Goal: Transaction & Acquisition: Purchase product/service

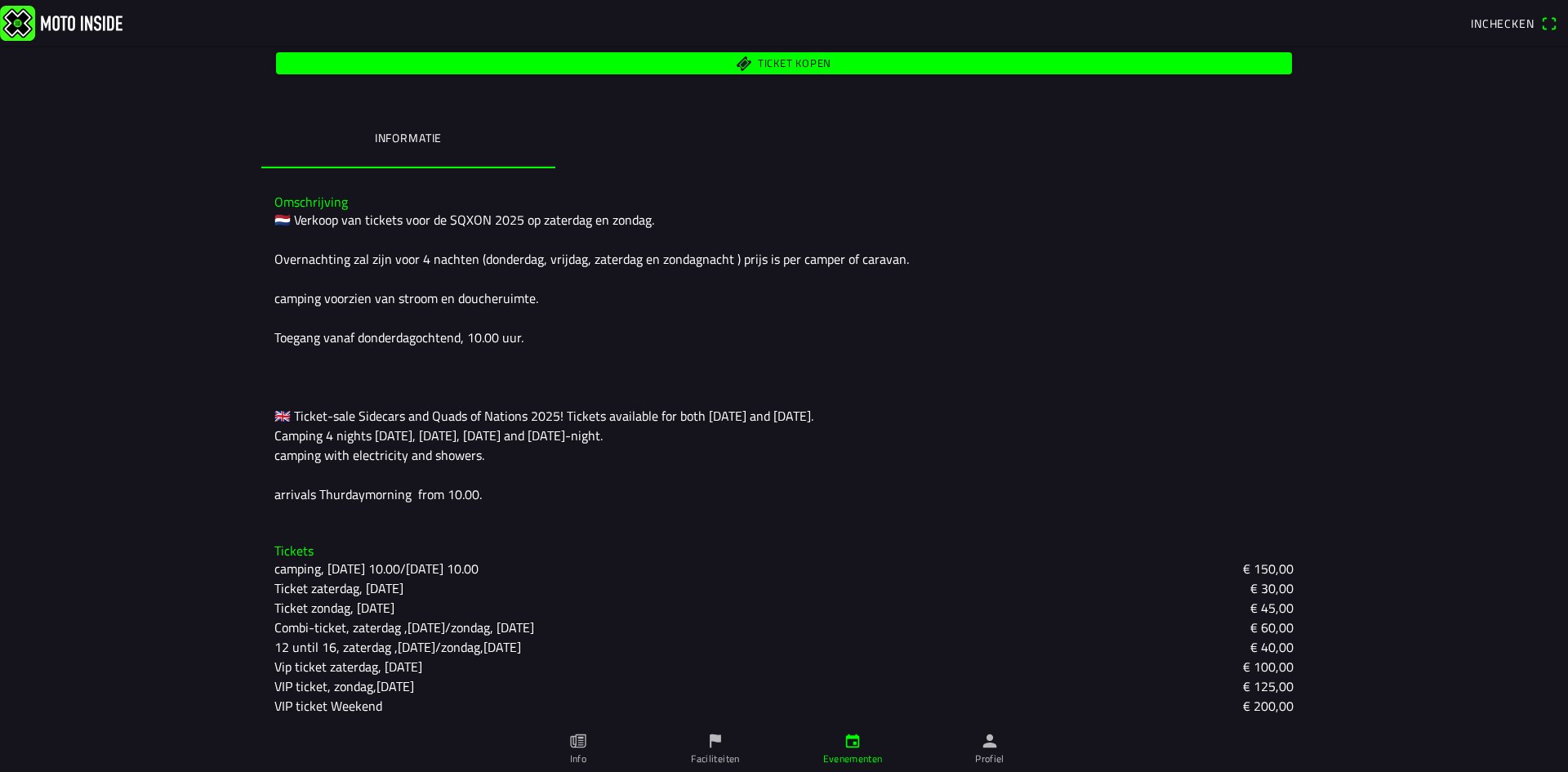
scroll to position [338, 0]
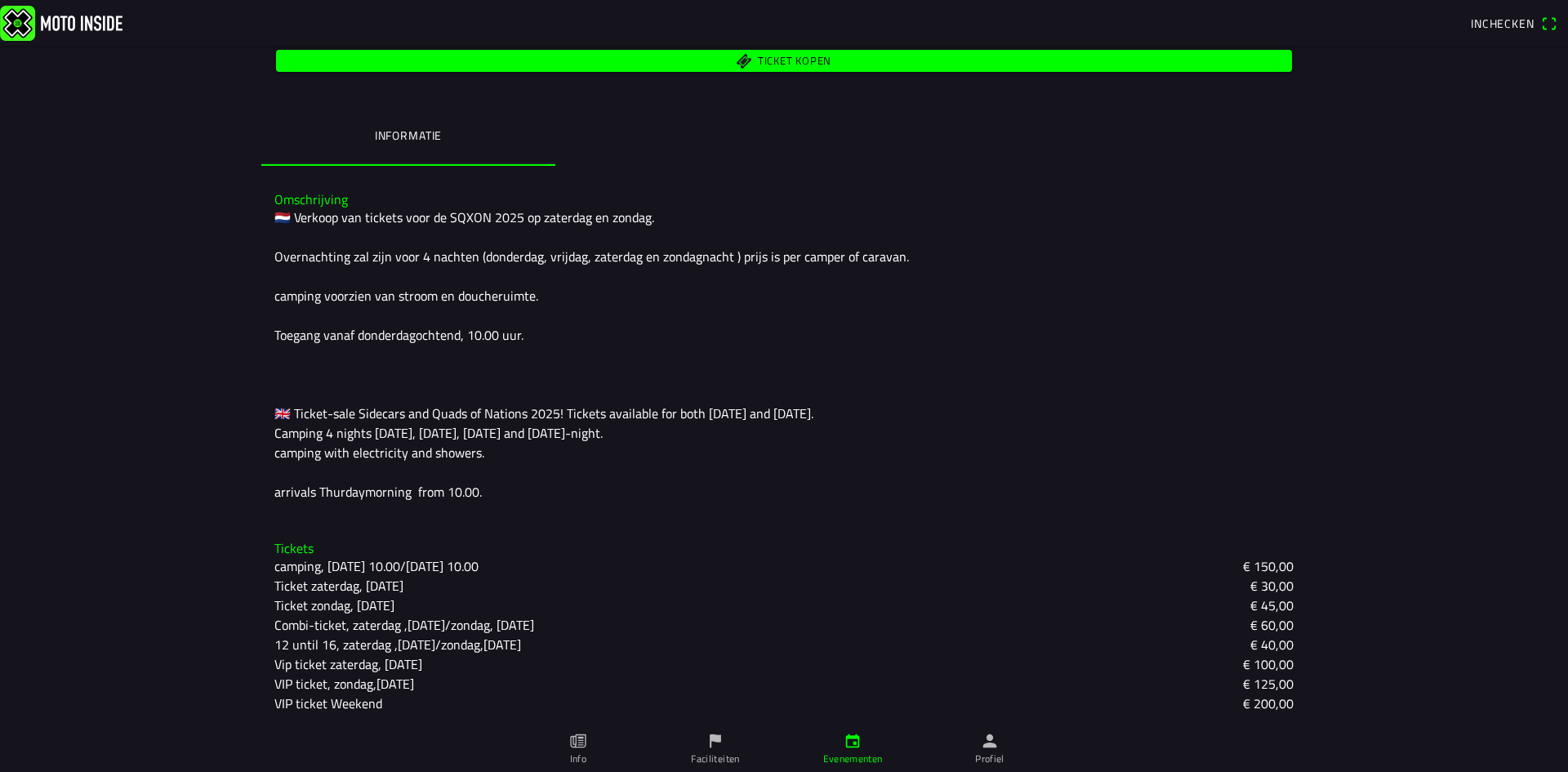
click at [0, 0] on slot "Ticket zaterdag, [DATE]" at bounding box center [0, 0] width 0 height 0
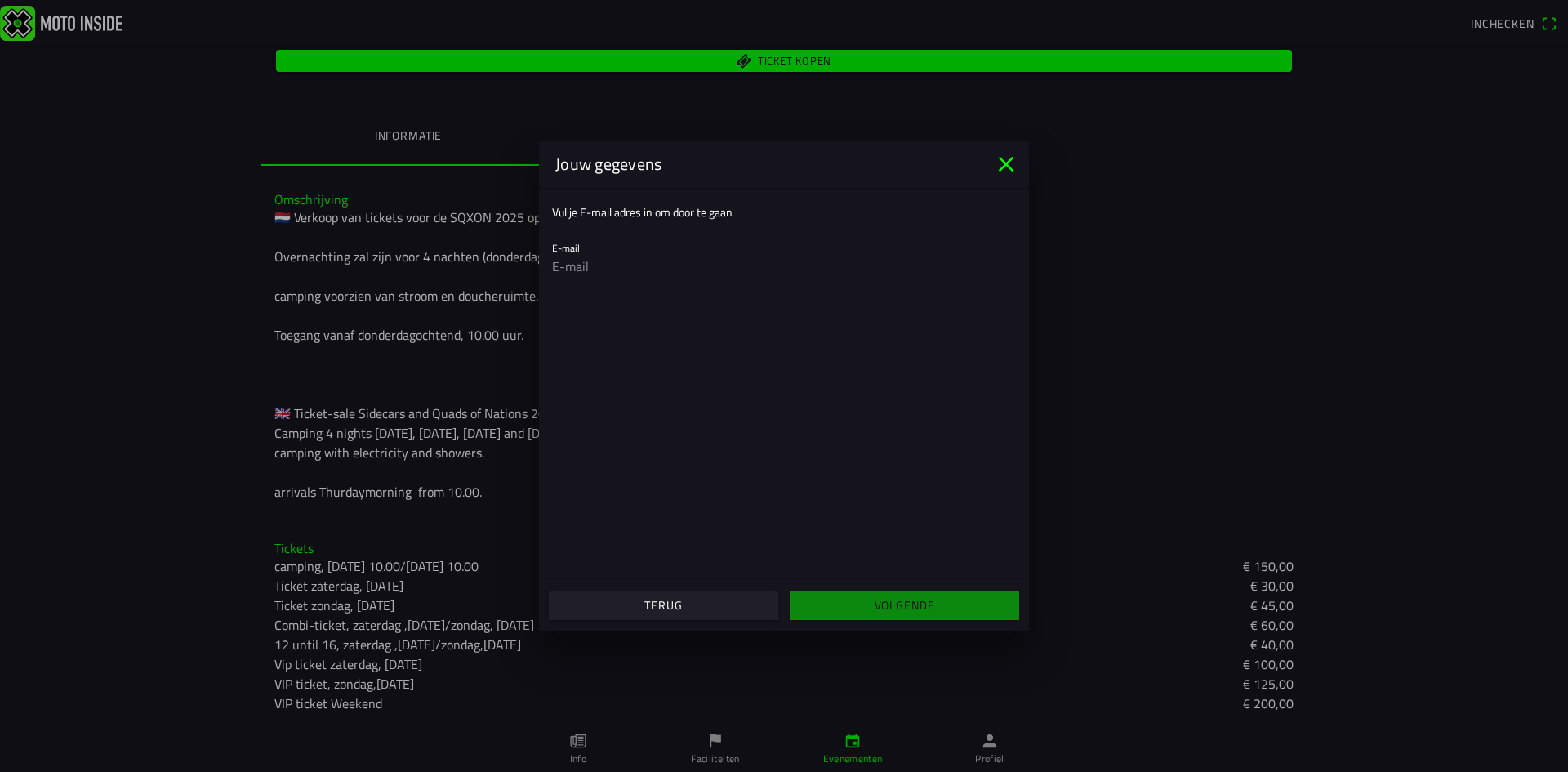
click at [1009, 164] on icon "close" at bounding box center [1006, 164] width 26 height 26
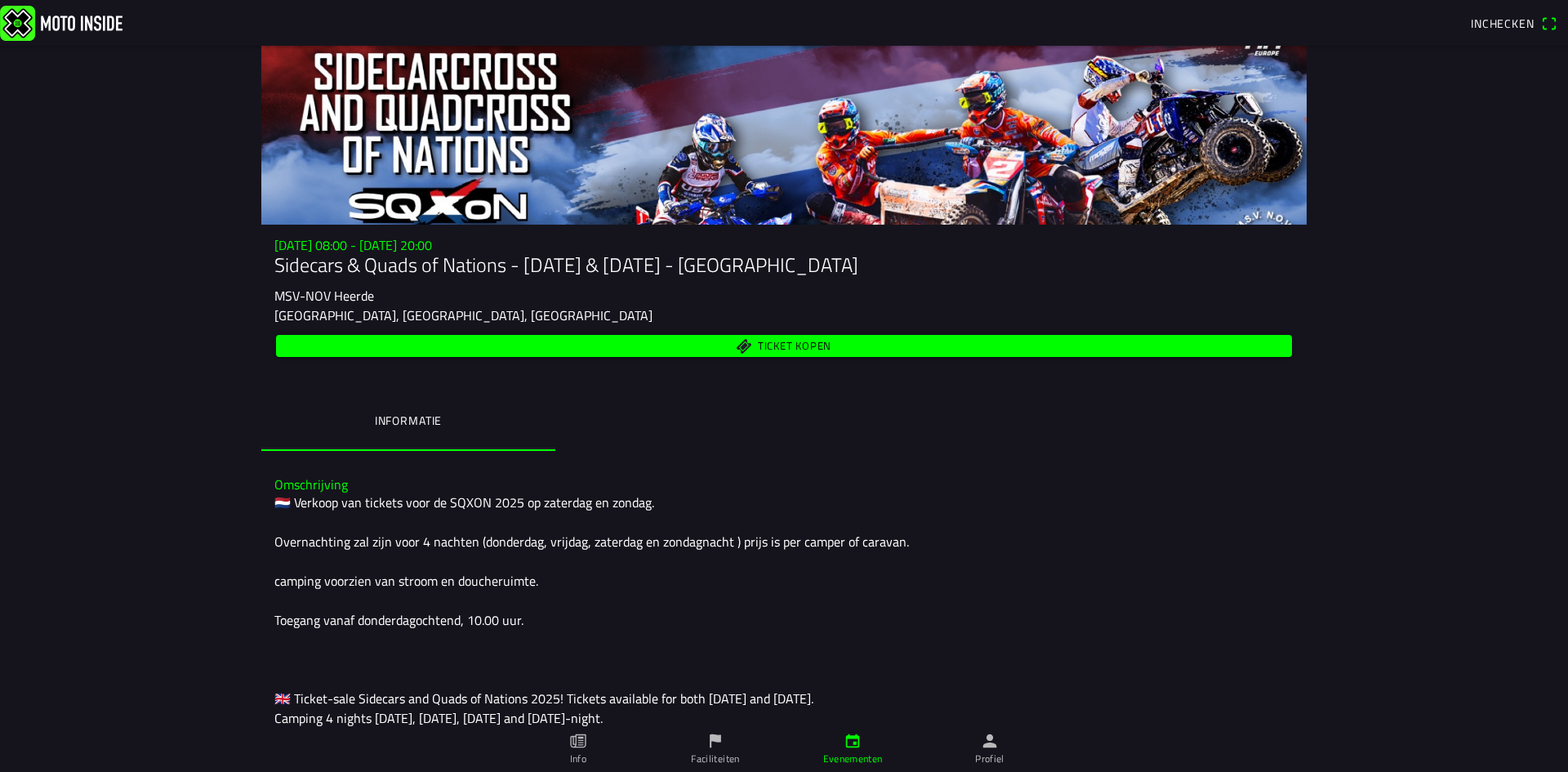
scroll to position [81, 0]
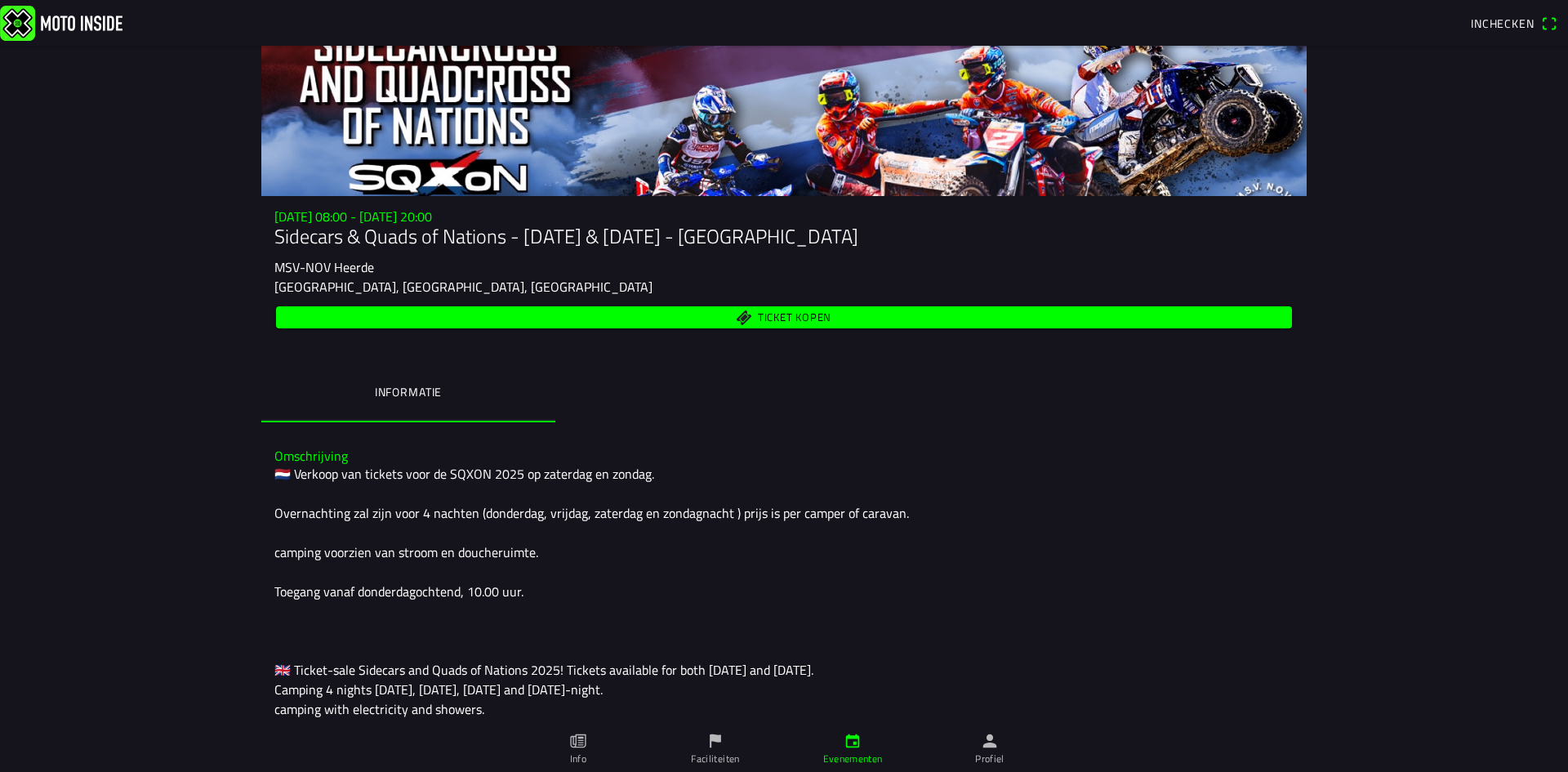
click at [782, 318] on span "Ticket kopen" at bounding box center [794, 318] width 74 height 10
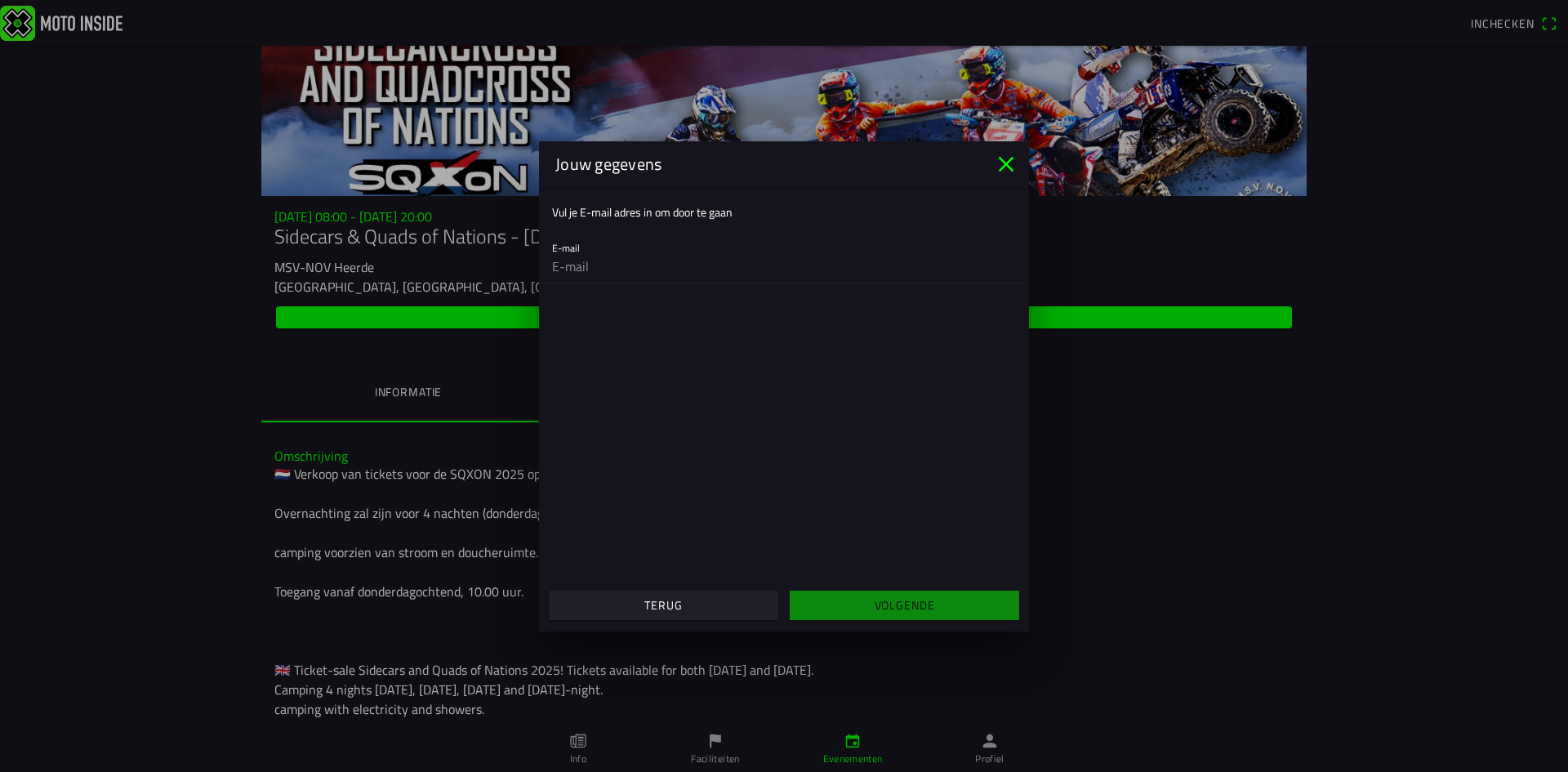
click at [0, 0] on slot "Jouw gegevens" at bounding box center [0, 0] width 0 height 0
click at [575, 267] on input "email" at bounding box center [784, 267] width 464 height 33
type input "[EMAIL_ADDRESS][DOMAIN_NAME]"
click at [848, 454] on main "Vul je E-mail adres in om door te gaan E-mail [EMAIL_ADDRESS][DOMAIN_NAME]" at bounding box center [784, 383] width 490 height 392
click at [739, 262] on input "[EMAIL_ADDRESS][DOMAIN_NAME]" at bounding box center [784, 267] width 464 height 33
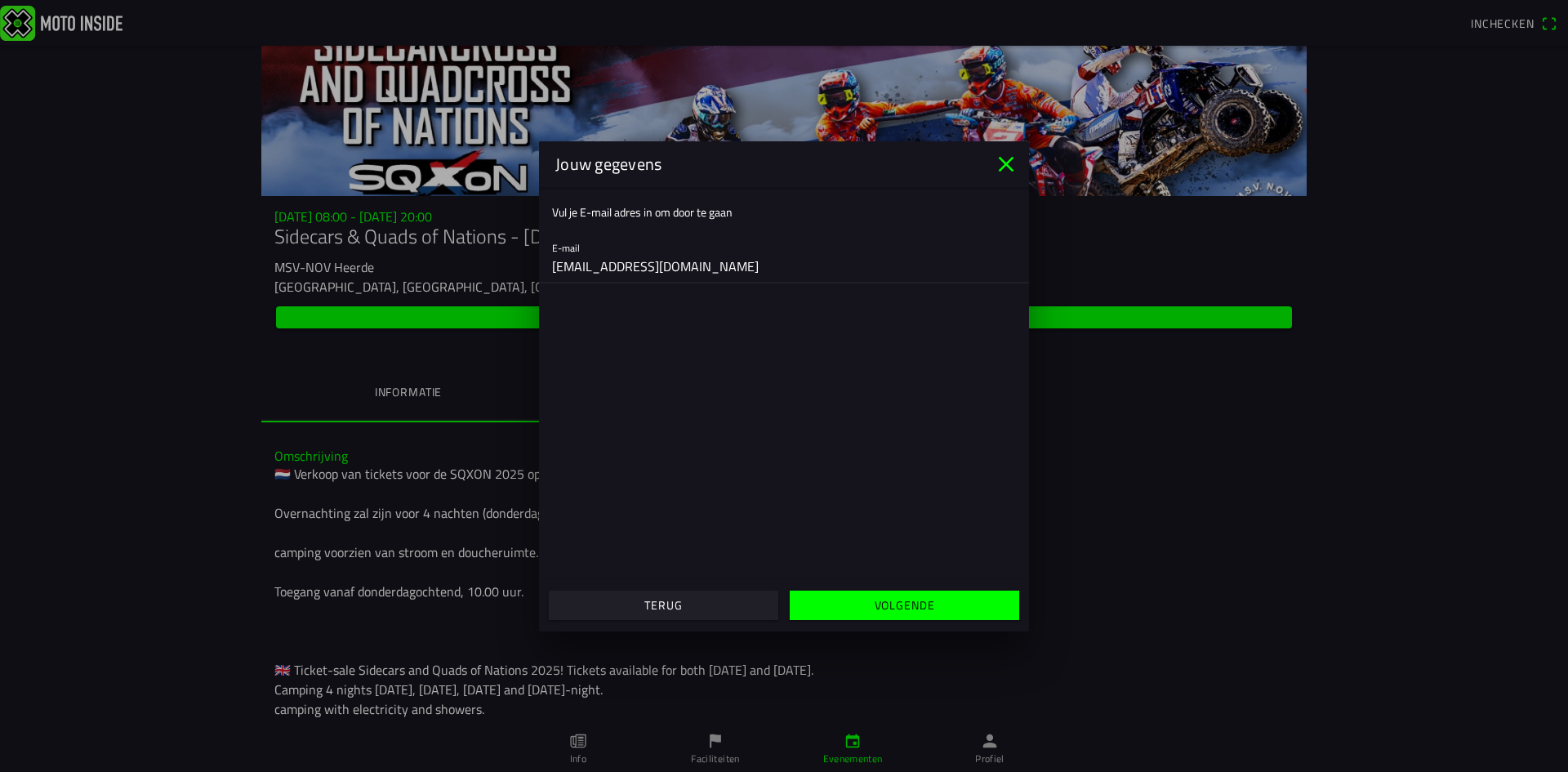
click at [0, 0] on slot "Volgende" at bounding box center [0, 0] width 0 height 0
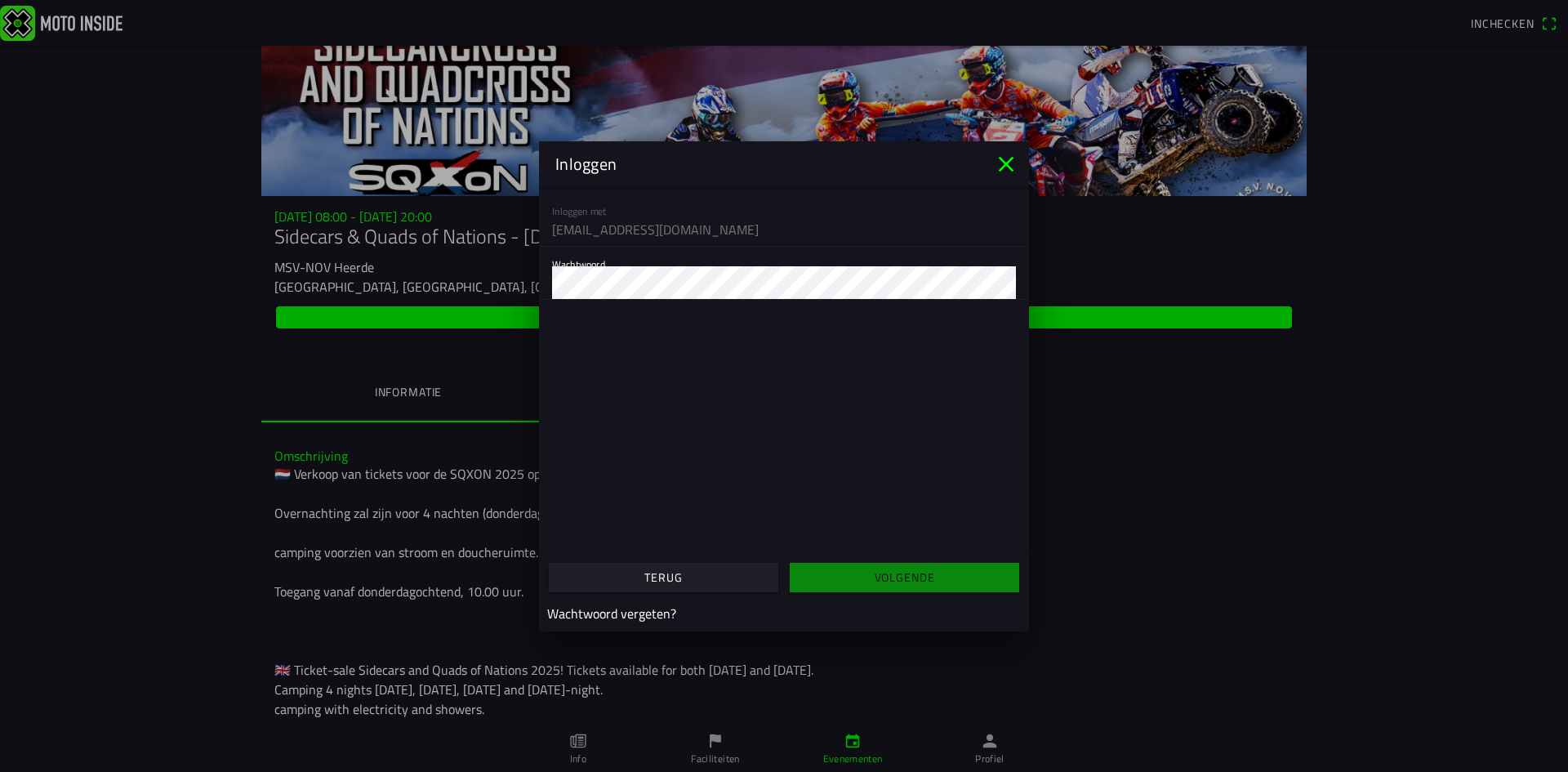
click at [1003, 162] on icon "close" at bounding box center [1006, 164] width 16 height 16
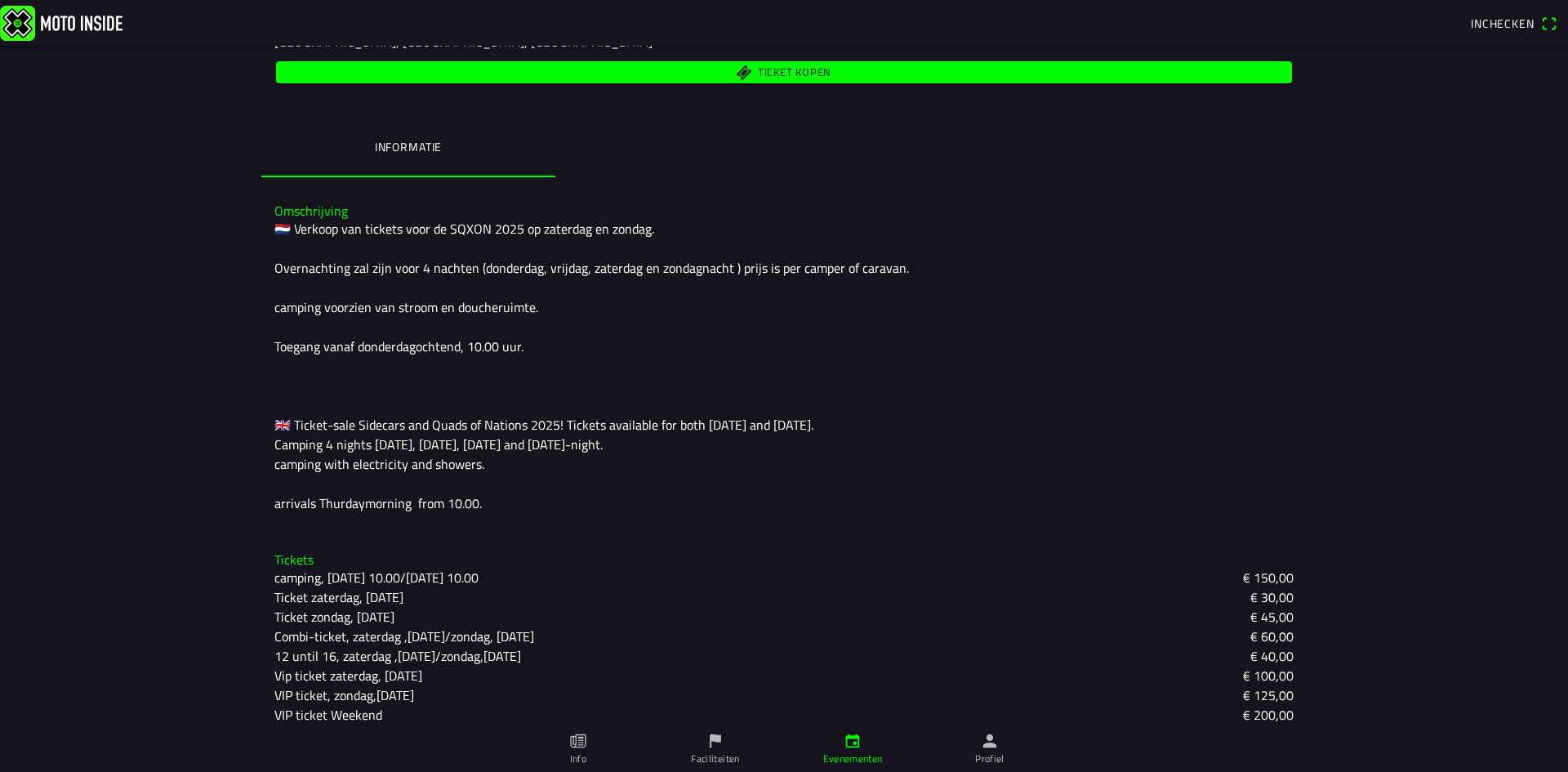
scroll to position [338, 0]
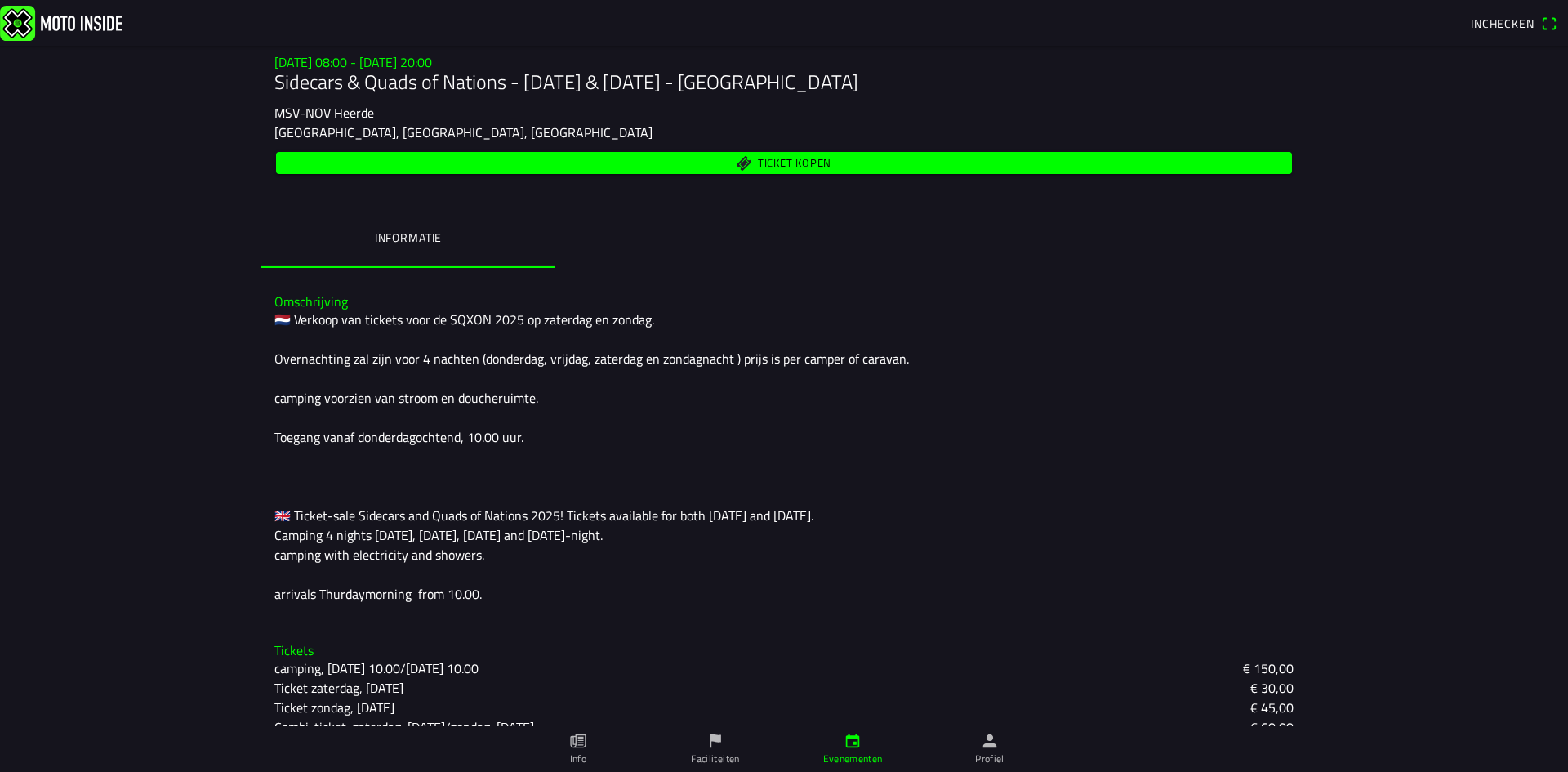
scroll to position [245, 0]
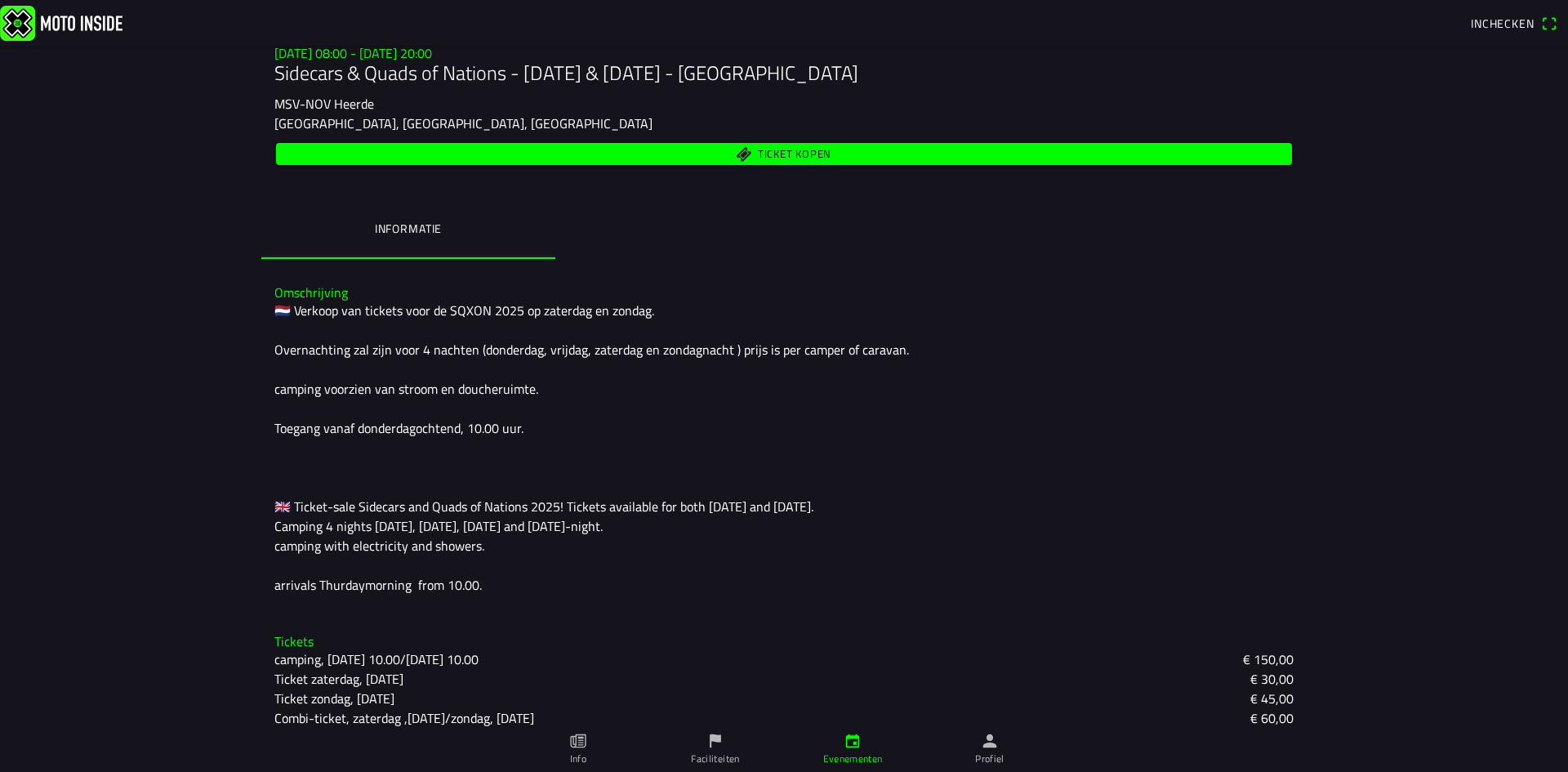
click at [799, 152] on span "Ticket kopen" at bounding box center [794, 155] width 74 height 10
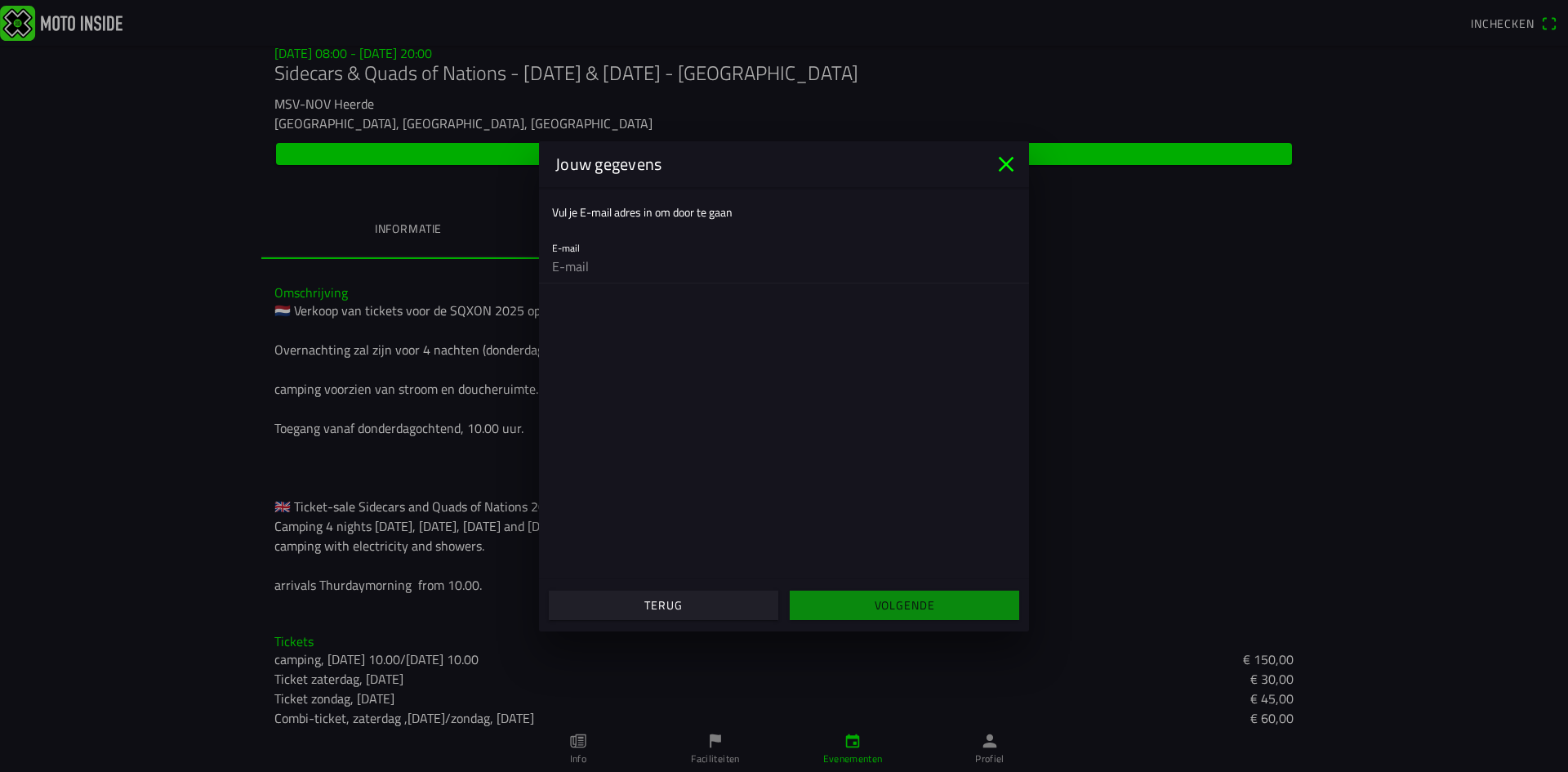
click at [1005, 163] on icon "close" at bounding box center [1006, 164] width 16 height 16
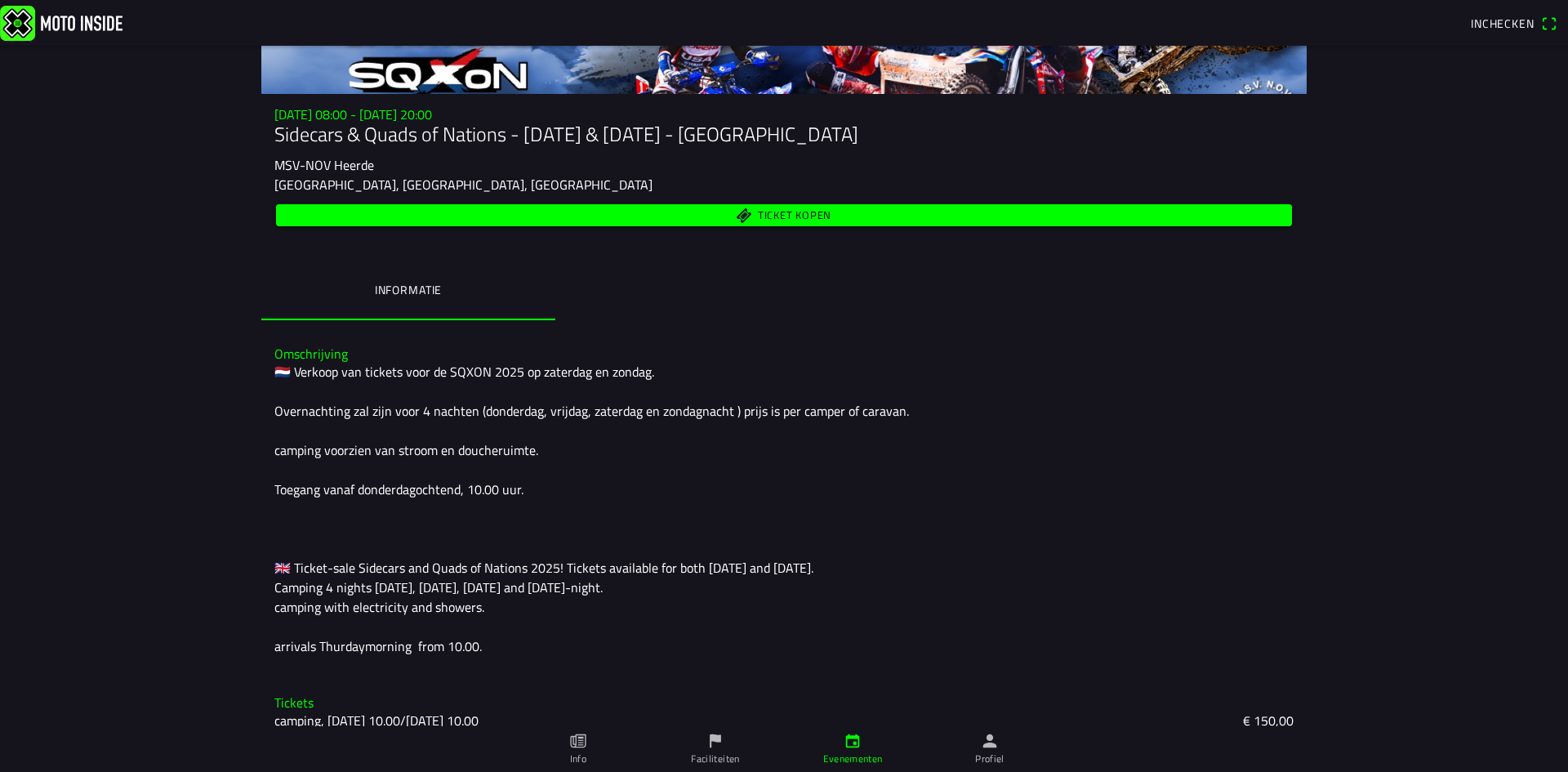
scroll to position [0, 0]
